Goal: Communication & Community: Share content

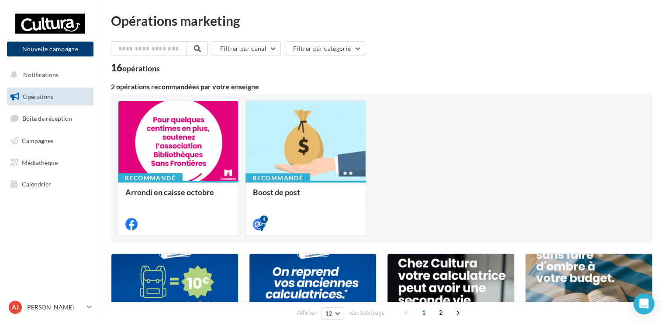
click at [55, 51] on button "Nouvelle campagne" at bounding box center [50, 49] width 87 height 15
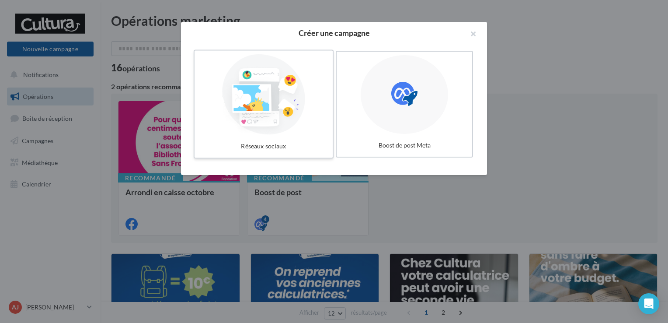
click at [271, 102] on div at bounding box center [263, 94] width 131 height 80
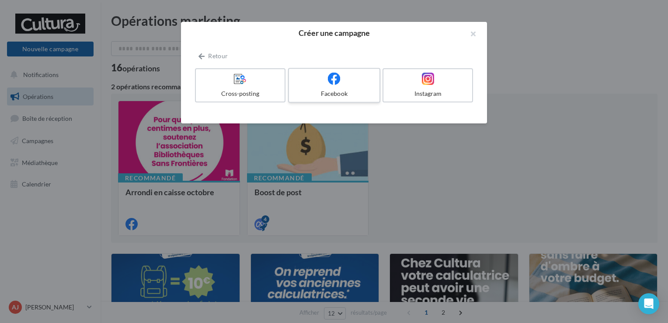
click at [360, 80] on div at bounding box center [333, 79] width 83 height 14
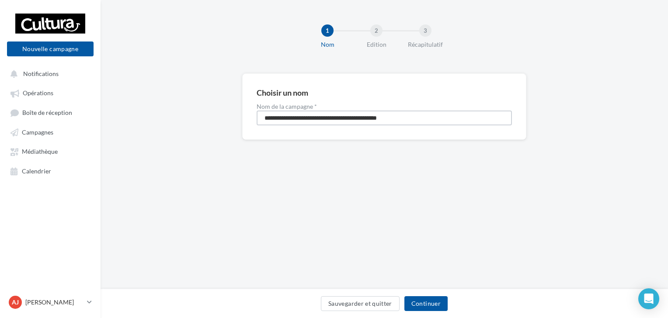
drag, startPoint x: 413, startPoint y: 118, endPoint x: 104, endPoint y: 102, distance: 309.0
click at [104, 102] on div "**********" at bounding box center [384, 120] width 567 height 94
type input "**********"
click at [417, 306] on button "Continuer" at bounding box center [425, 303] width 43 height 15
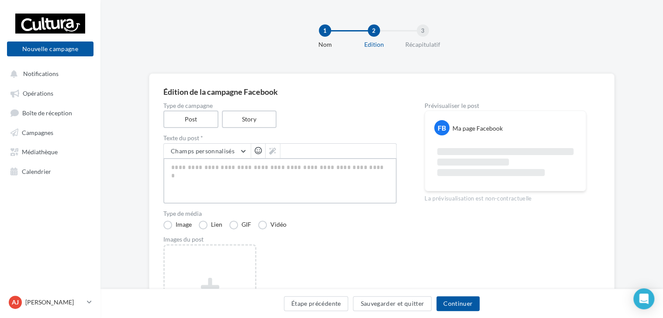
click at [229, 170] on textarea at bounding box center [279, 180] width 233 height 45
click at [243, 120] on label "Story" at bounding box center [249, 120] width 56 height 18
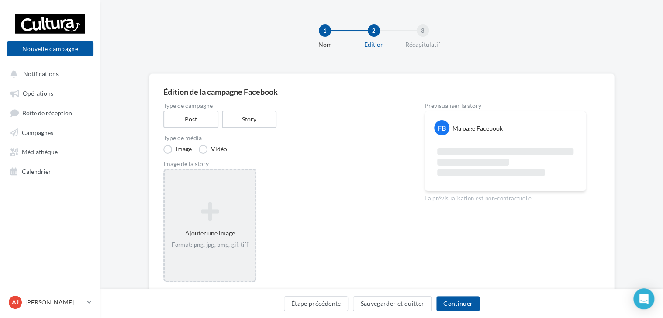
click at [210, 198] on div "Ajouter une image Format: png, jpg, bmp, gif, tiff" at bounding box center [210, 226] width 90 height 56
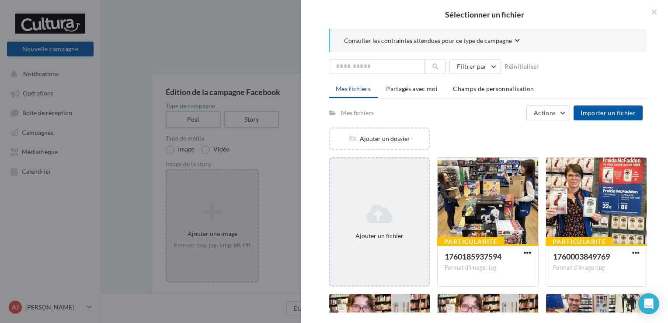
click at [385, 229] on div "Ajouter un fichier" at bounding box center [379, 222] width 99 height 44
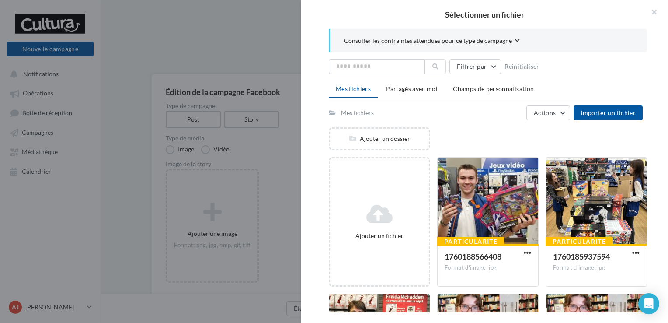
click at [456, 208] on div at bounding box center [487, 200] width 101 height 87
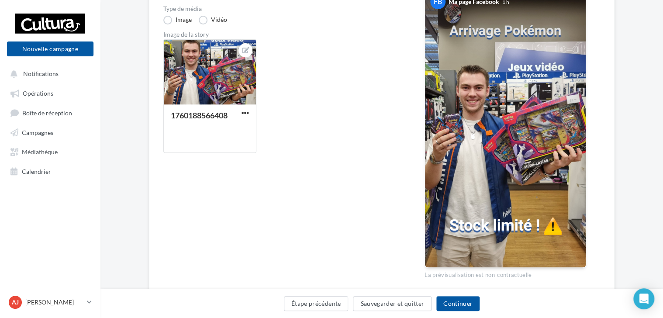
scroll to position [132, 0]
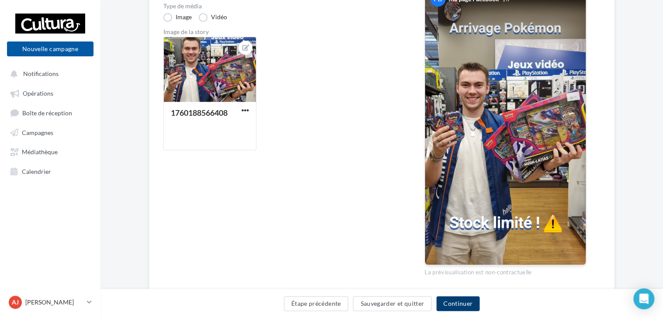
click at [460, 309] on button "Continuer" at bounding box center [458, 303] width 43 height 15
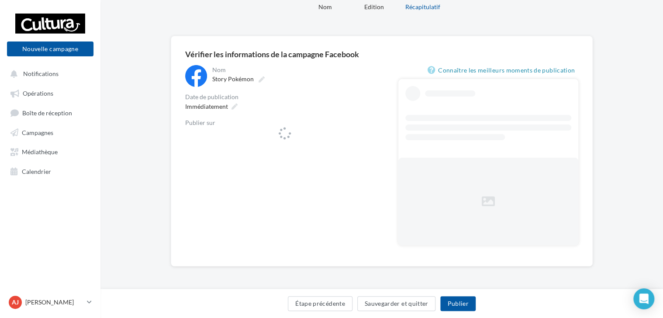
scroll to position [37, 0]
click at [290, 149] on div "**********" at bounding box center [284, 159] width 199 height 187
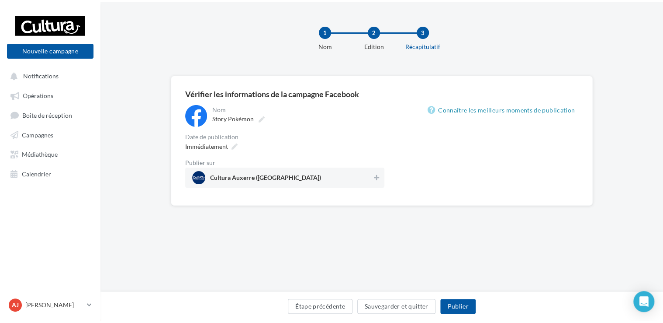
scroll to position [0, 0]
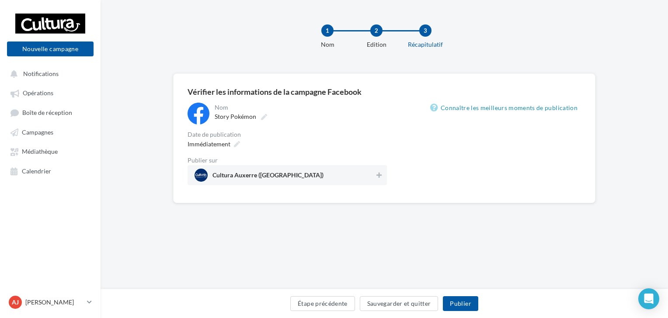
click at [286, 144] on div "Immédiatement" at bounding box center [286, 144] width 199 height 13
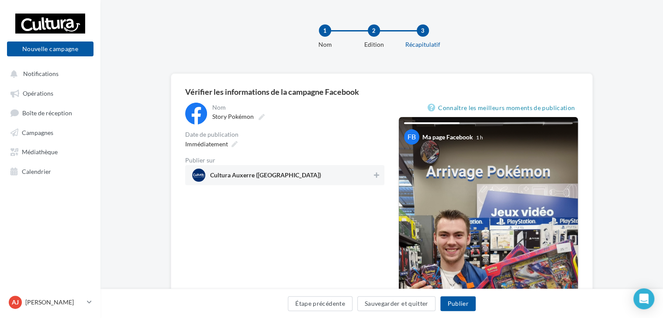
click at [290, 175] on span "Cultura Auxerre (Auxerre)" at bounding box center [282, 175] width 180 height 13
click at [461, 306] on button "Publier" at bounding box center [458, 303] width 35 height 15
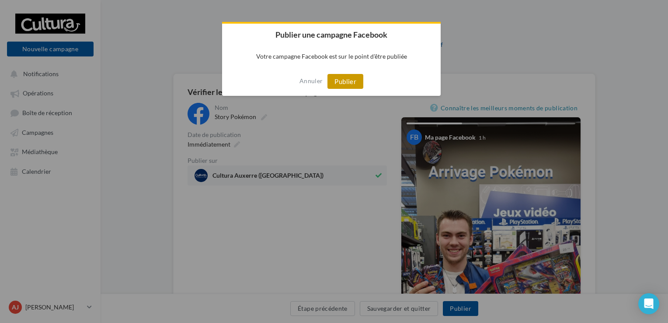
click at [348, 80] on button "Publier" at bounding box center [345, 81] width 36 height 15
